Goal: Information Seeking & Learning: Learn about a topic

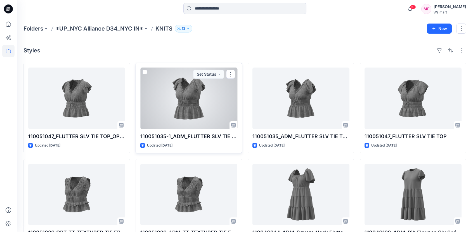
click at [163, 114] on div at bounding box center [188, 98] width 97 height 62
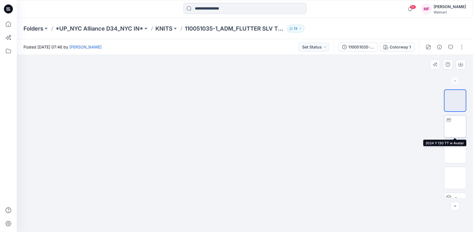
click at [455, 126] on img at bounding box center [455, 126] width 0 height 0
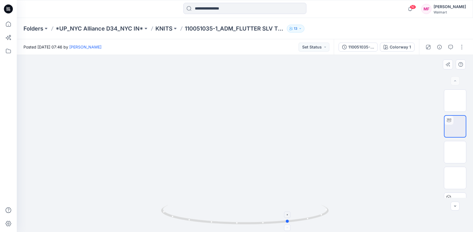
drag, startPoint x: 246, startPoint y: 223, endPoint x: 289, endPoint y: 222, distance: 43.1
click at [289, 222] on icon at bounding box center [245, 214] width 169 height 21
drag, startPoint x: 288, startPoint y: 223, endPoint x: 238, endPoint y: 221, distance: 50.1
click at [238, 221] on icon at bounding box center [245, 214] width 169 height 21
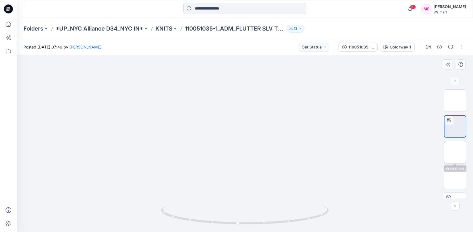
click at [455, 152] on img at bounding box center [455, 152] width 0 height 0
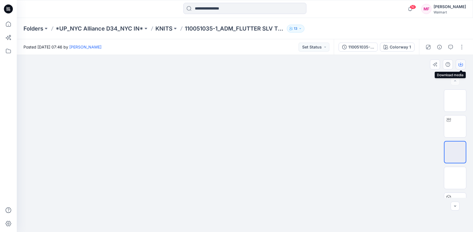
click at [461, 65] on icon "button" at bounding box center [461, 64] width 4 height 4
click at [163, 31] on p "KNITS" at bounding box center [163, 29] width 17 height 8
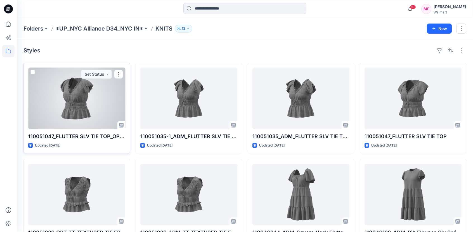
click at [71, 89] on div at bounding box center [76, 98] width 97 height 62
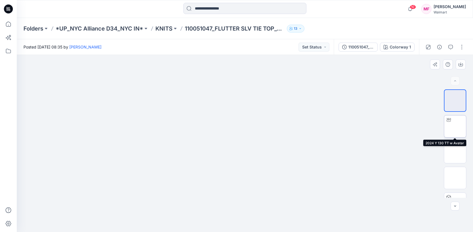
click at [455, 126] on img at bounding box center [455, 126] width 0 height 0
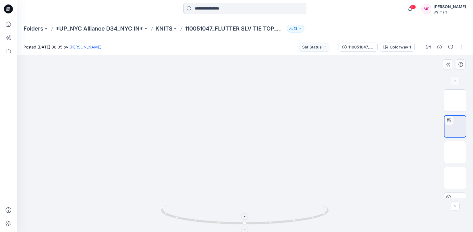
click at [287, 224] on icon at bounding box center [245, 214] width 169 height 21
drag, startPoint x: 287, startPoint y: 224, endPoint x: 362, endPoint y: 201, distance: 79.0
click at [362, 201] on div at bounding box center [245, 143] width 456 height 177
click at [455, 152] on img at bounding box center [455, 152] width 0 height 0
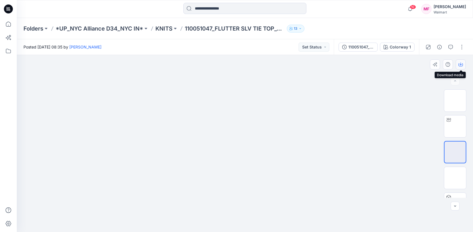
click at [462, 66] on icon "button" at bounding box center [461, 64] width 4 height 4
click at [162, 27] on p "KNITS" at bounding box center [163, 29] width 17 height 8
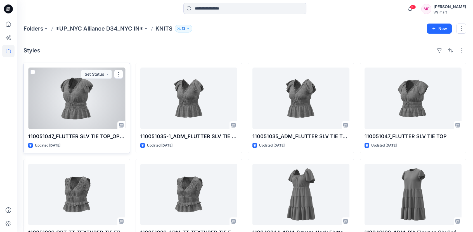
click at [66, 137] on p "110051047_FLUTTER SLV TIE TOP_OPT 1" at bounding box center [76, 136] width 97 height 8
click at [65, 111] on div at bounding box center [76, 98] width 97 height 62
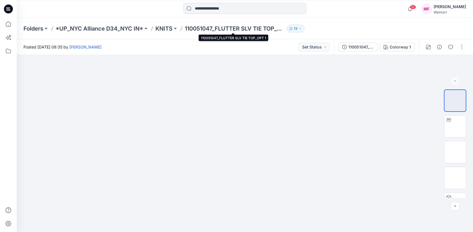
click at [278, 30] on p "110051047_FLUTTER SLV TIE TOP_OPT 1" at bounding box center [235, 29] width 100 height 8
click at [162, 27] on p "KNITS" at bounding box center [163, 29] width 17 height 8
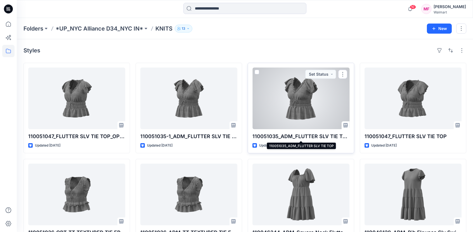
click at [278, 138] on p "110051035_ADM_FLUTTER SLV TIE TOP" at bounding box center [300, 136] width 97 height 8
click at [277, 135] on p "110051035_ADM_FLUTTER SLV TIE TOP" at bounding box center [300, 136] width 97 height 8
click at [270, 91] on div at bounding box center [300, 98] width 97 height 62
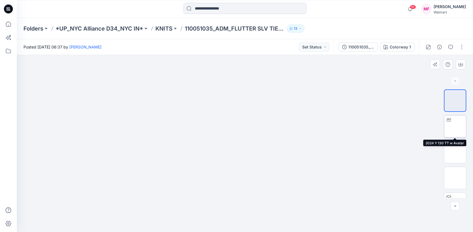
click at [455, 126] on img at bounding box center [455, 126] width 0 height 0
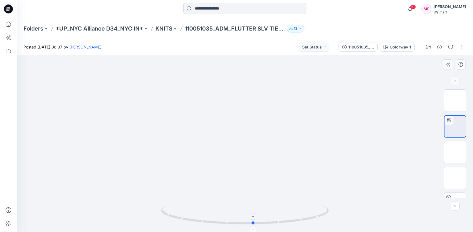
drag, startPoint x: 295, startPoint y: 221, endPoint x: 304, endPoint y: 221, distance: 8.7
click at [304, 221] on icon at bounding box center [245, 214] width 169 height 21
click at [163, 28] on p "KNITS" at bounding box center [163, 29] width 17 height 8
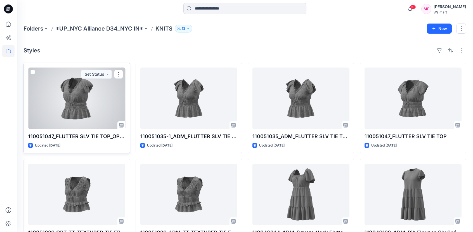
click at [59, 103] on div at bounding box center [76, 98] width 97 height 62
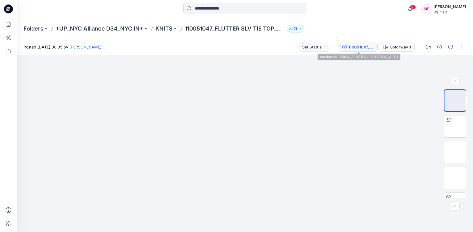
click at [365, 47] on div "110051047_FLUTTER SLV TIE TOP_OPT 1" at bounding box center [361, 47] width 26 height 6
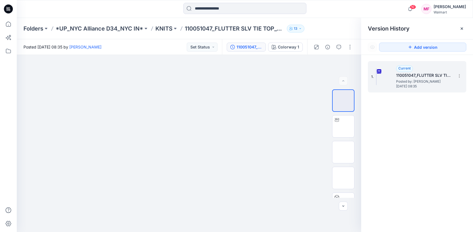
click at [440, 85] on span "[DATE] 08:35" at bounding box center [424, 86] width 56 height 4
click at [277, 103] on div at bounding box center [189, 143] width 344 height 177
